Goal: Task Accomplishment & Management: Use online tool/utility

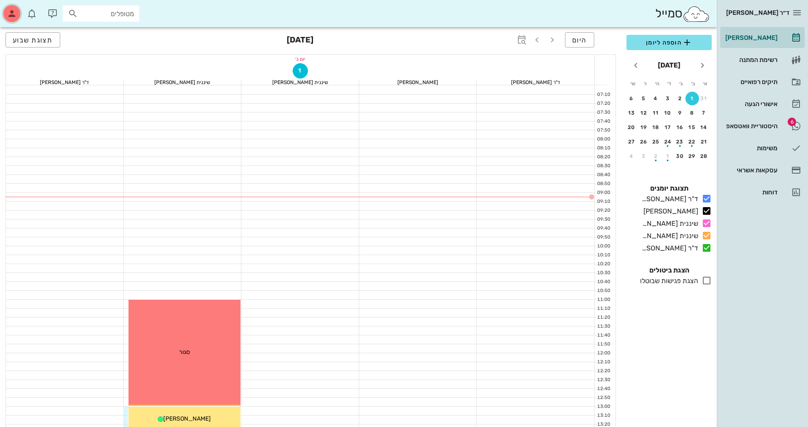
click at [11, 14] on icon "button" at bounding box center [12, 13] width 10 height 10
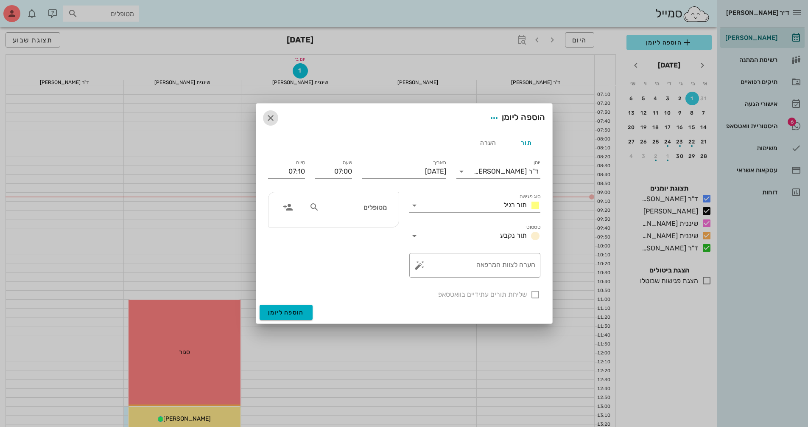
click at [270, 115] on icon "button" at bounding box center [271, 118] width 10 height 10
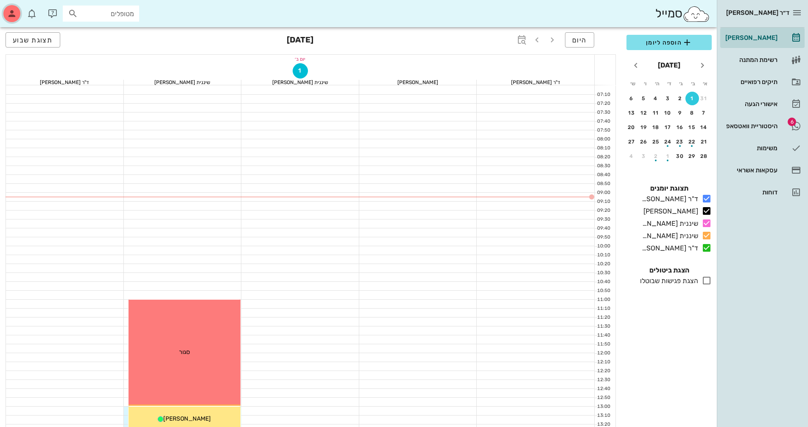
click at [12, 13] on icon "button" at bounding box center [12, 13] width 10 height 10
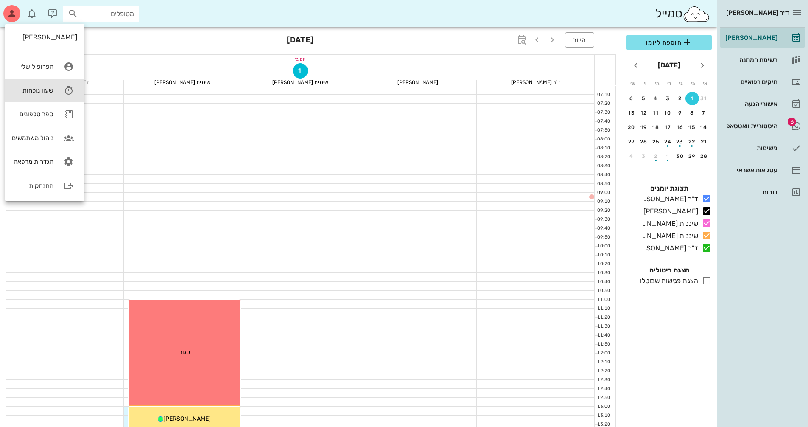
click at [40, 91] on div "שעון נוכחות" at bounding box center [33, 91] width 42 height 8
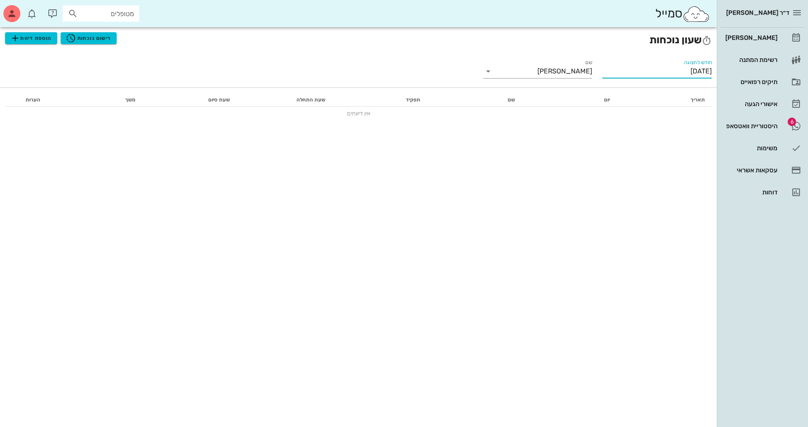
click at [655, 71] on input "[DATE]" at bounding box center [657, 72] width 109 height 14
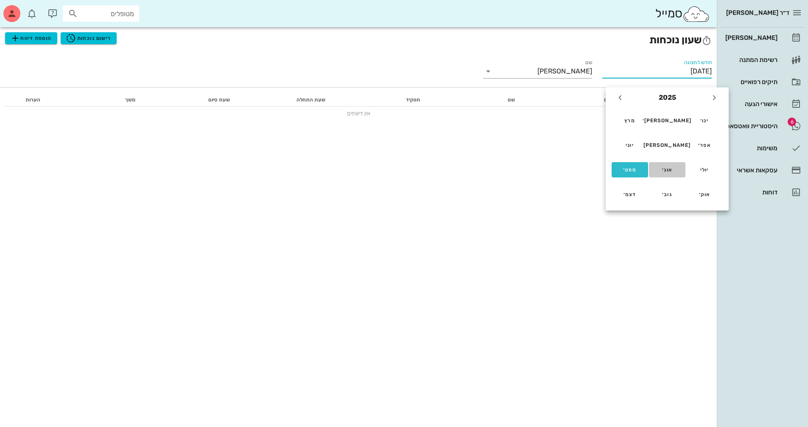
click at [665, 168] on div "אוג׳" at bounding box center [667, 170] width 23 height 6
type input "[DATE]"
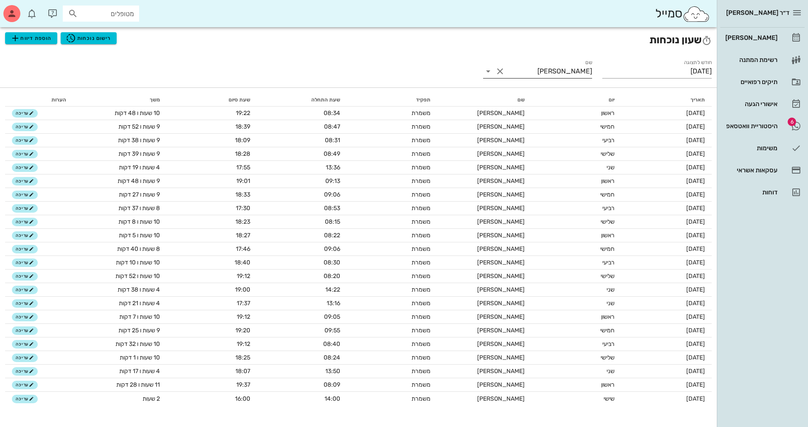
click at [499, 68] on button "Clear שם" at bounding box center [500, 71] width 10 height 10
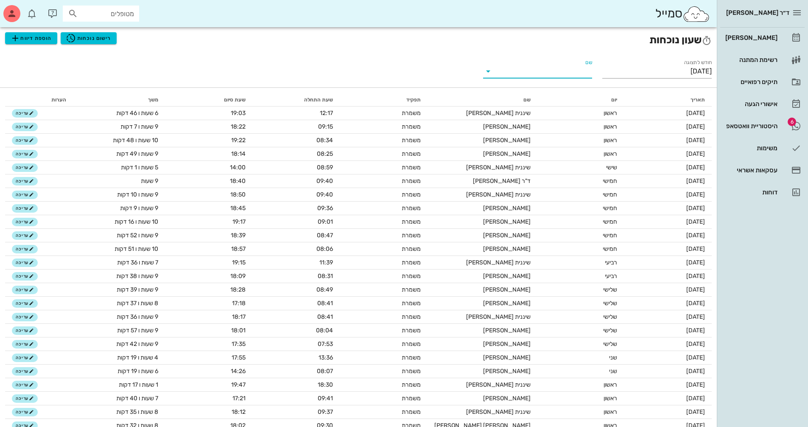
click at [532, 69] on input "שם" at bounding box center [545, 72] width 96 height 14
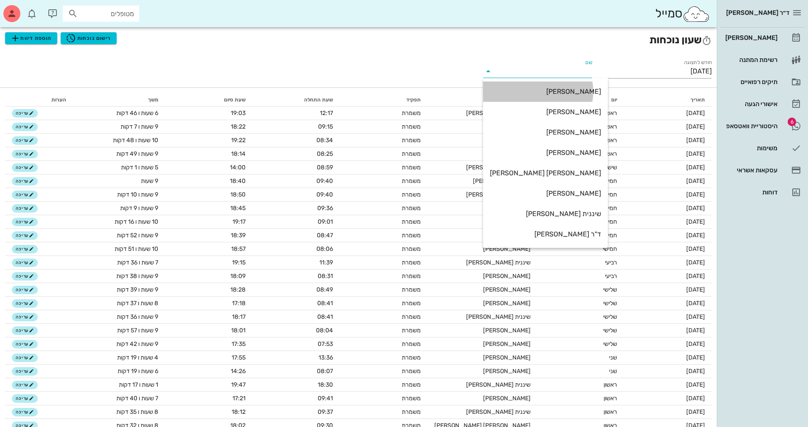
click at [566, 89] on div "[PERSON_NAME]" at bounding box center [545, 91] width 111 height 8
type input "[PERSON_NAME]"
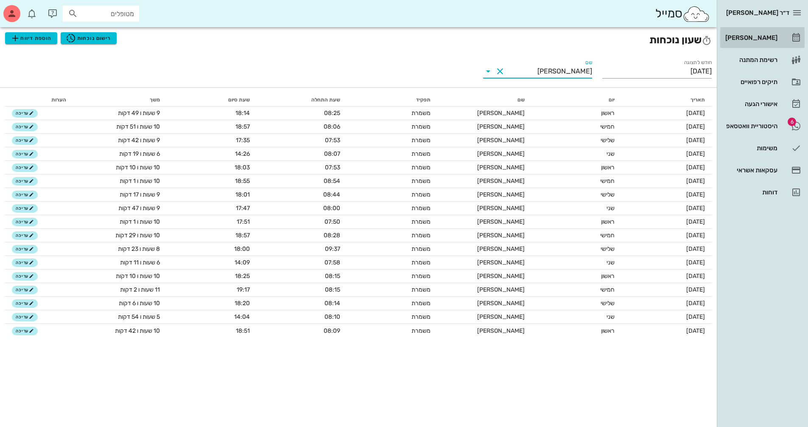
click at [760, 36] on div "[PERSON_NAME]" at bounding box center [751, 37] width 54 height 7
